Goal: Book appointment/travel/reservation

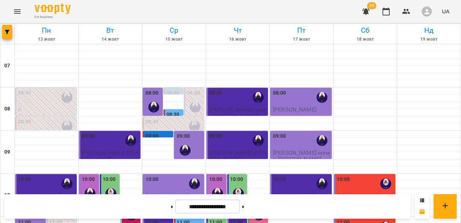
scroll to position [214, 0]
click at [171, 209] on button at bounding box center [172, 207] width 2 height 16
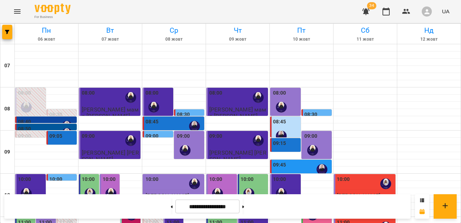
scroll to position [27, 0]
click at [244, 210] on button at bounding box center [243, 207] width 2 height 16
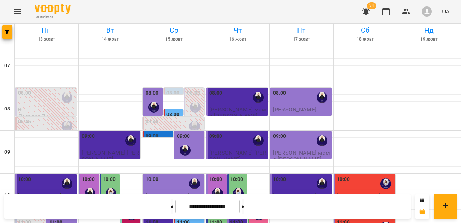
scroll to position [91, 0]
click at [186, 219] on label "11:00" at bounding box center [183, 223] width 13 height 8
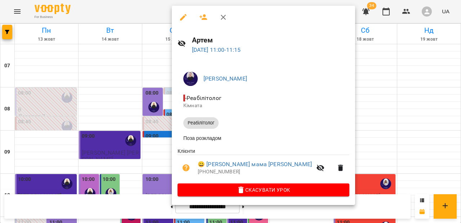
click at [221, 18] on icon "button" at bounding box center [223, 17] width 9 height 9
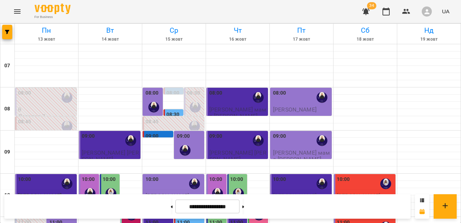
click at [169, 204] on div "10:45" at bounding box center [173, 212] width 57 height 17
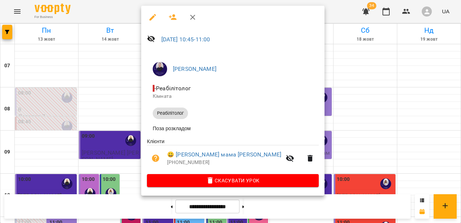
click at [198, 14] on button "button" at bounding box center [192, 17] width 17 height 17
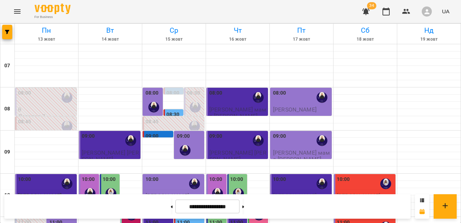
scroll to position [163, 0]
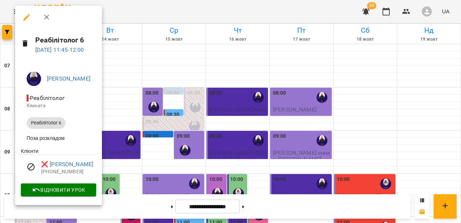
click at [49, 19] on icon "button" at bounding box center [46, 17] width 9 height 9
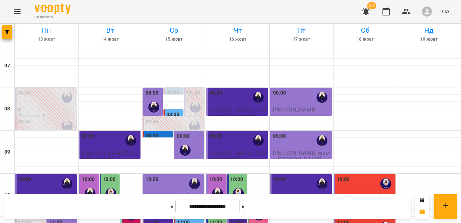
click at [181, 219] on label "11:00" at bounding box center [183, 223] width 13 height 8
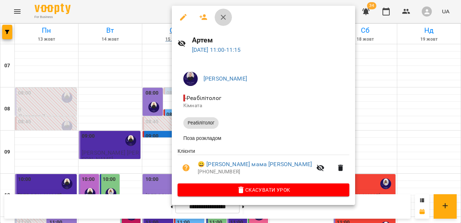
drag, startPoint x: 226, startPoint y: 16, endPoint x: 201, endPoint y: 26, distance: 27.3
click at [226, 15] on icon "button" at bounding box center [223, 17] width 9 height 9
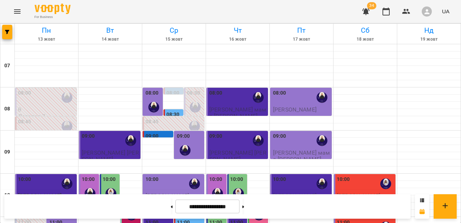
click at [158, 204] on div "10:45" at bounding box center [173, 212] width 57 height 17
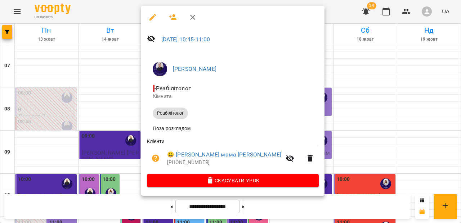
click at [190, 22] on button "button" at bounding box center [192, 17] width 17 height 17
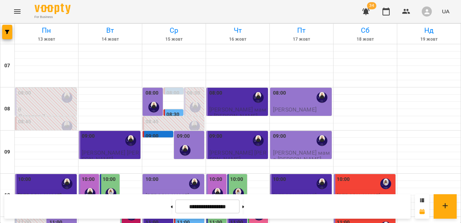
scroll to position [32, 0]
click at [168, 111] on label "08:30" at bounding box center [172, 115] width 13 height 8
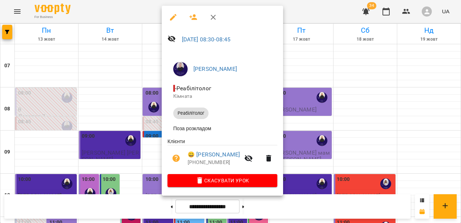
click at [211, 17] on icon "button" at bounding box center [213, 17] width 9 height 9
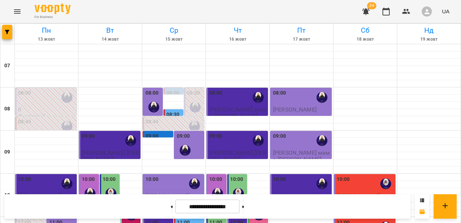
click at [169, 89] on label "08:00" at bounding box center [172, 93] width 13 height 8
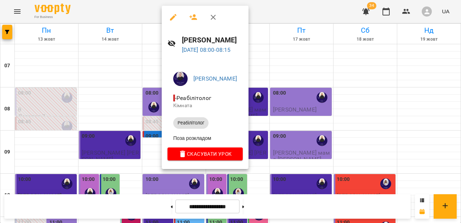
click at [216, 18] on icon "button" at bounding box center [213, 17] width 9 height 9
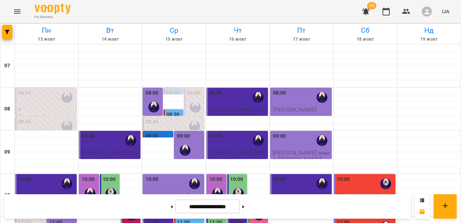
click at [155, 132] on label "09:00" at bounding box center [151, 136] width 13 height 8
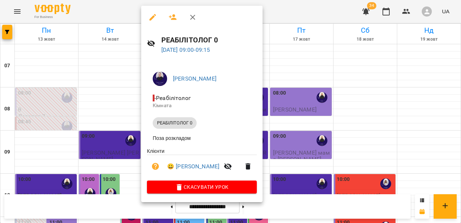
click at [195, 20] on icon "button" at bounding box center [192, 17] width 9 height 9
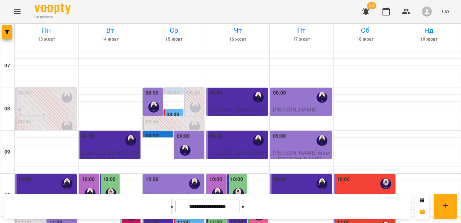
click at [171, 206] on button at bounding box center [172, 207] width 2 height 16
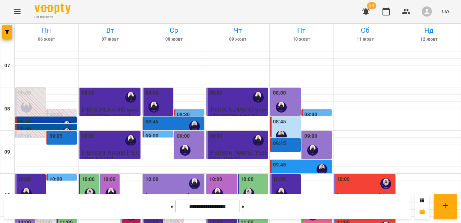
scroll to position [46, 0]
click at [9, 33] on icon "button" at bounding box center [7, 32] width 4 height 4
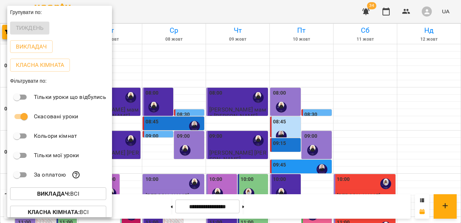
click at [58, 200] on button "Викладач : Всі" at bounding box center [58, 193] width 96 height 13
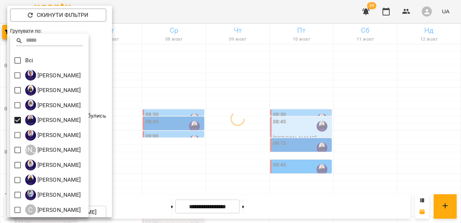
click at [212, 9] on div at bounding box center [230, 111] width 461 height 223
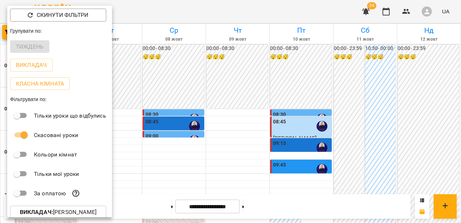
scroll to position [4, 0]
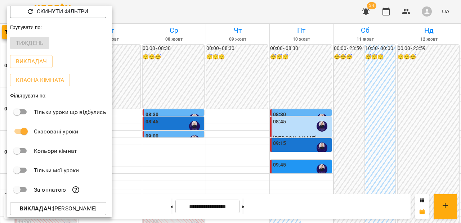
click at [212, 9] on div at bounding box center [230, 111] width 461 height 223
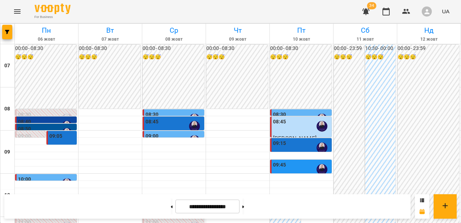
scroll to position [60, 0]
click at [163, 204] on div "10:45" at bounding box center [173, 212] width 57 height 17
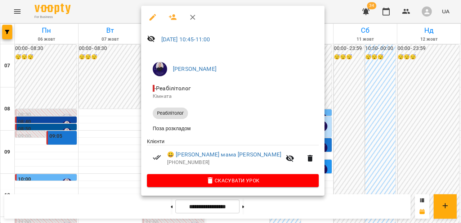
click at [190, 14] on icon "button" at bounding box center [192, 17] width 9 height 9
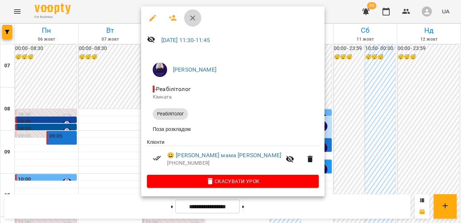
click at [191, 19] on icon "button" at bounding box center [192, 18] width 9 height 9
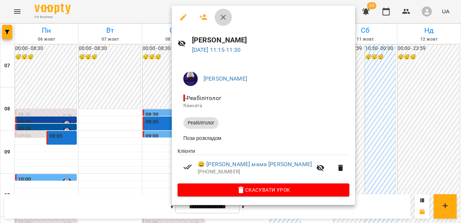
click at [224, 17] on icon "button" at bounding box center [223, 17] width 9 height 9
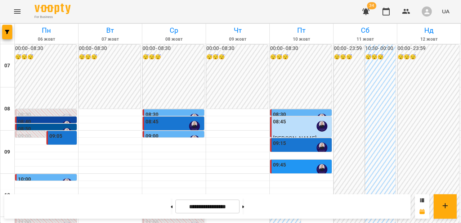
scroll to position [126, 0]
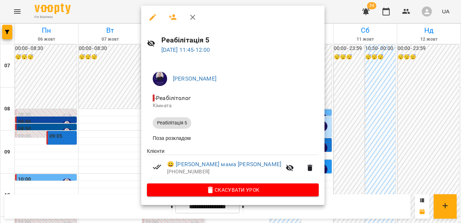
click at [197, 19] on button "button" at bounding box center [192, 17] width 17 height 17
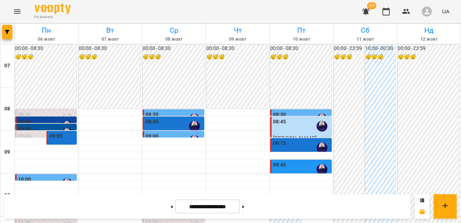
scroll to position [28, 0]
click at [191, 132] on div at bounding box center [194, 140] width 17 height 17
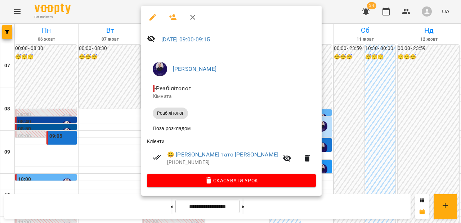
click at [196, 13] on icon "button" at bounding box center [192, 17] width 9 height 9
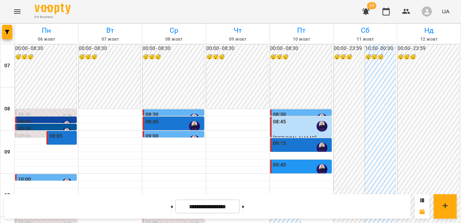
click at [171, 118] on div "08:45" at bounding box center [173, 126] width 57 height 17
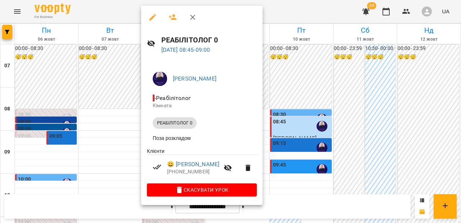
click at [188, 13] on button "button" at bounding box center [192, 17] width 17 height 17
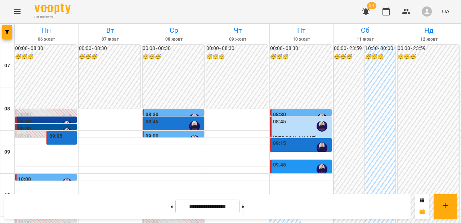
click at [164, 111] on div "08:30" at bounding box center [173, 119] width 57 height 17
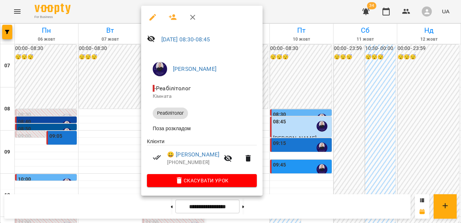
click at [194, 18] on icon "button" at bounding box center [192, 17] width 9 height 9
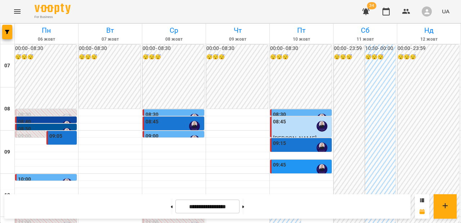
click at [299, 80] on div "00:00 - 08:30 😴😴😴" at bounding box center [301, 77] width 62 height 64
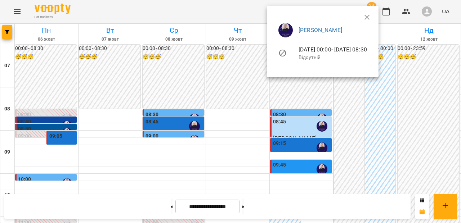
click at [372, 18] on ul "[PERSON_NAME] [DATE] 00:00 - [DATE] 08:30 Відсутній" at bounding box center [322, 42] width 100 height 51
click at [371, 15] on icon "button" at bounding box center [366, 17] width 9 height 9
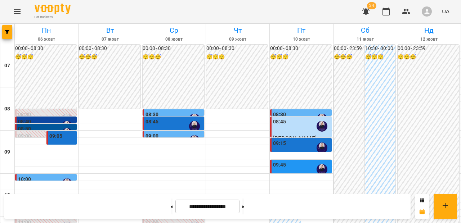
click at [305, 111] on div "08:30" at bounding box center [301, 119] width 57 height 17
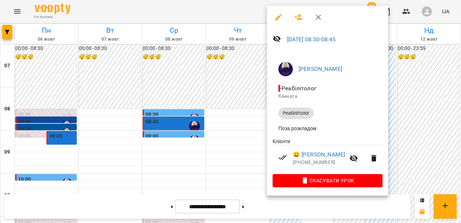
click at [321, 22] on button "button" at bounding box center [317, 17] width 17 height 17
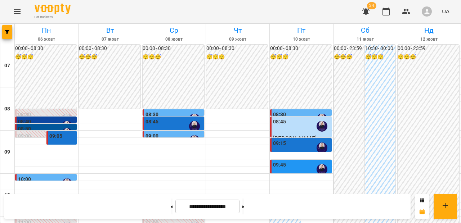
click at [304, 118] on div "08:45" at bounding box center [301, 126] width 57 height 17
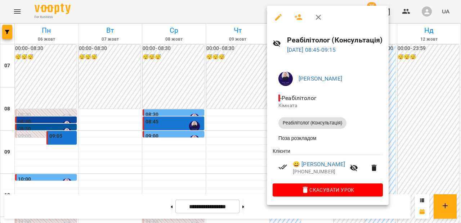
click at [319, 17] on icon "button" at bounding box center [318, 17] width 9 height 9
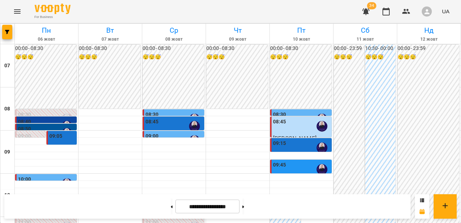
click at [302, 140] on div "09:15" at bounding box center [301, 148] width 57 height 17
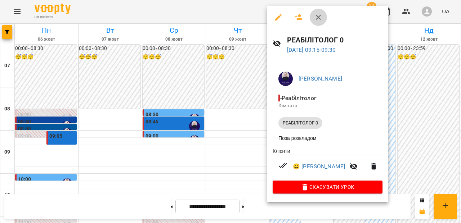
click at [318, 15] on icon "button" at bounding box center [318, 17] width 9 height 9
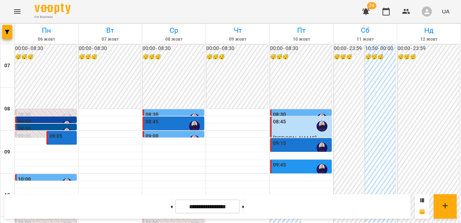
click at [286, 161] on div "09:45" at bounding box center [301, 169] width 57 height 17
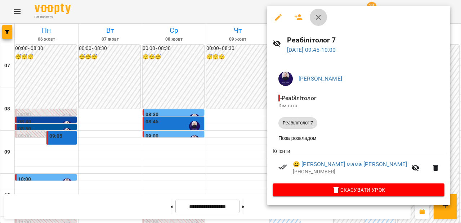
click at [321, 17] on icon "button" at bounding box center [318, 17] width 9 height 9
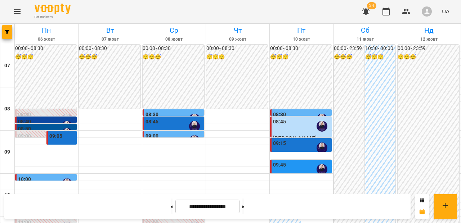
scroll to position [156, 0]
click at [244, 211] on button at bounding box center [243, 207] width 2 height 16
type input "**********"
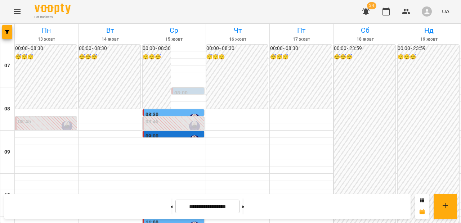
scroll to position [0, 0]
click at [187, 92] on div "08:00" at bounding box center [188, 102] width 28 height 26
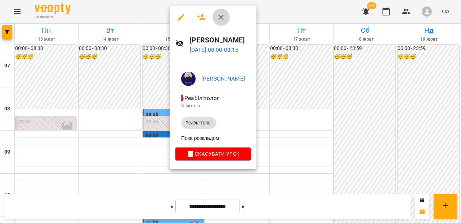
click at [226, 19] on button "button" at bounding box center [220, 17] width 17 height 17
